Goal: Find contact information: Find contact information

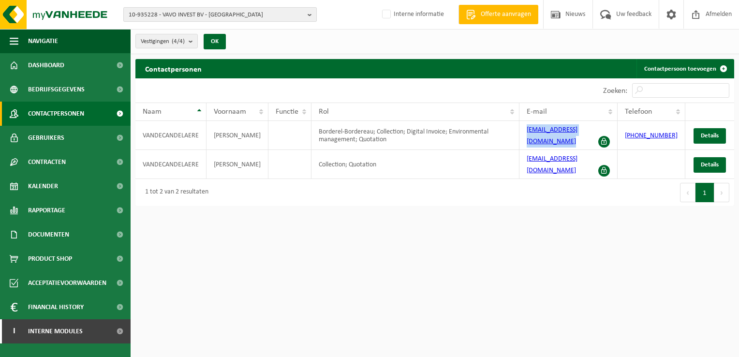
click at [308, 15] on b "button" at bounding box center [312, 15] width 9 height 14
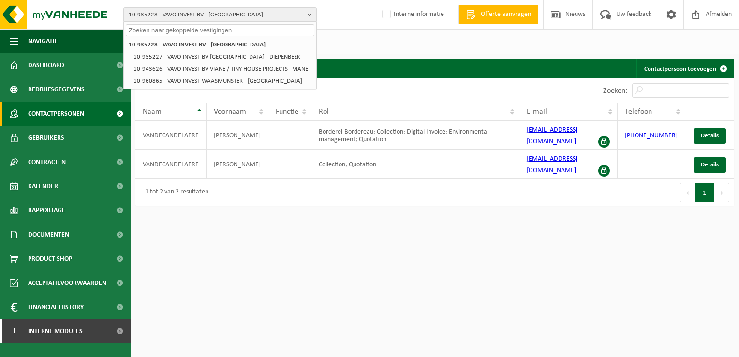
click at [163, 33] on input "text" at bounding box center [220, 30] width 189 height 12
paste input "10-946668"
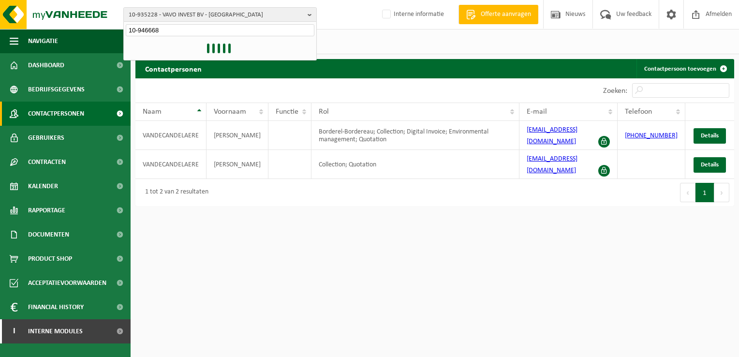
type input "10-946668"
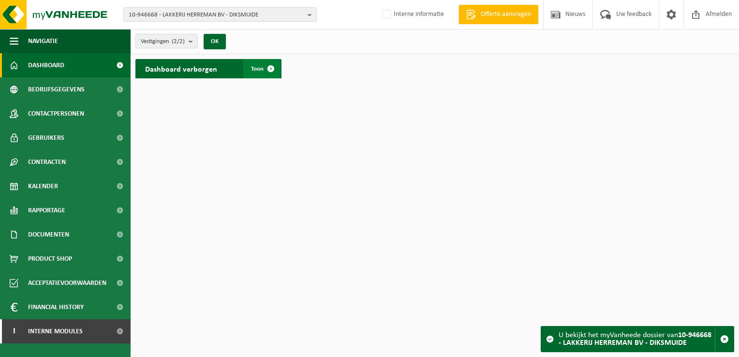
click at [272, 67] on span at bounding box center [270, 68] width 19 height 19
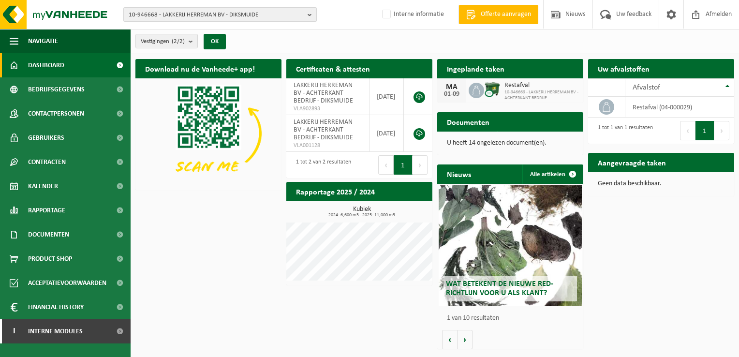
click at [310, 17] on b "button" at bounding box center [312, 15] width 9 height 14
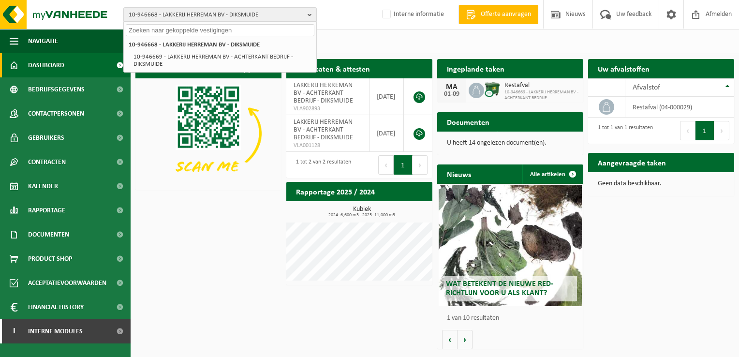
click at [176, 29] on input "text" at bounding box center [220, 30] width 189 height 12
paste input "10-964616"
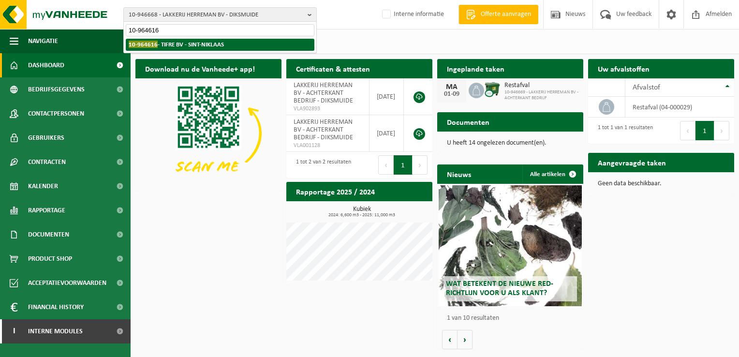
type input "10-964616"
click at [166, 39] on li "10-964616 - TIFRE BV - SINT-NIKLAAS" at bounding box center [220, 45] width 189 height 12
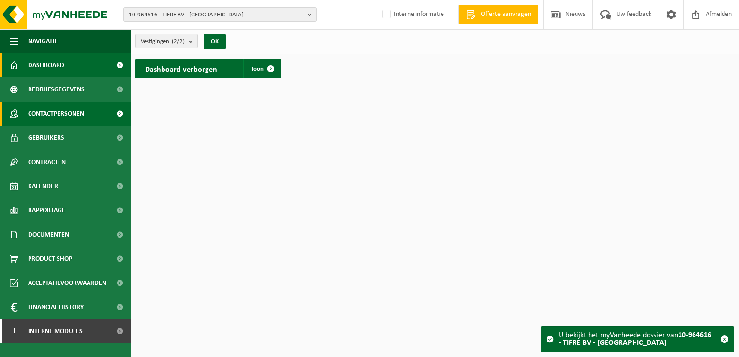
click at [61, 117] on span "Contactpersonen" at bounding box center [56, 114] width 56 height 24
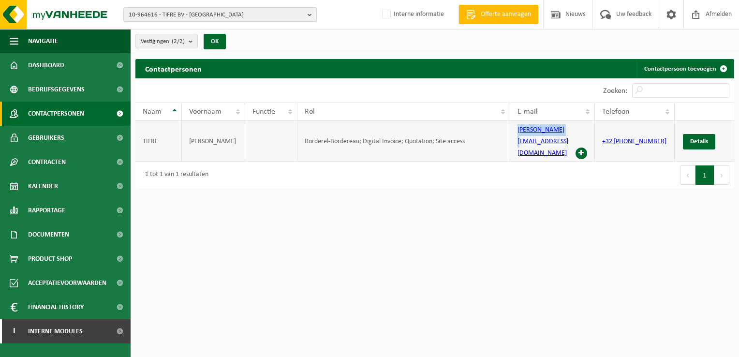
drag, startPoint x: 513, startPoint y: 136, endPoint x: 569, endPoint y: 138, distance: 56.2
click at [569, 138] on td "[PERSON_NAME][EMAIL_ADDRESS][DOMAIN_NAME]" at bounding box center [552, 141] width 85 height 41
copy link "[PERSON_NAME][EMAIL_ADDRESS][DOMAIN_NAME]"
